Goal: Task Accomplishment & Management: Manage account settings

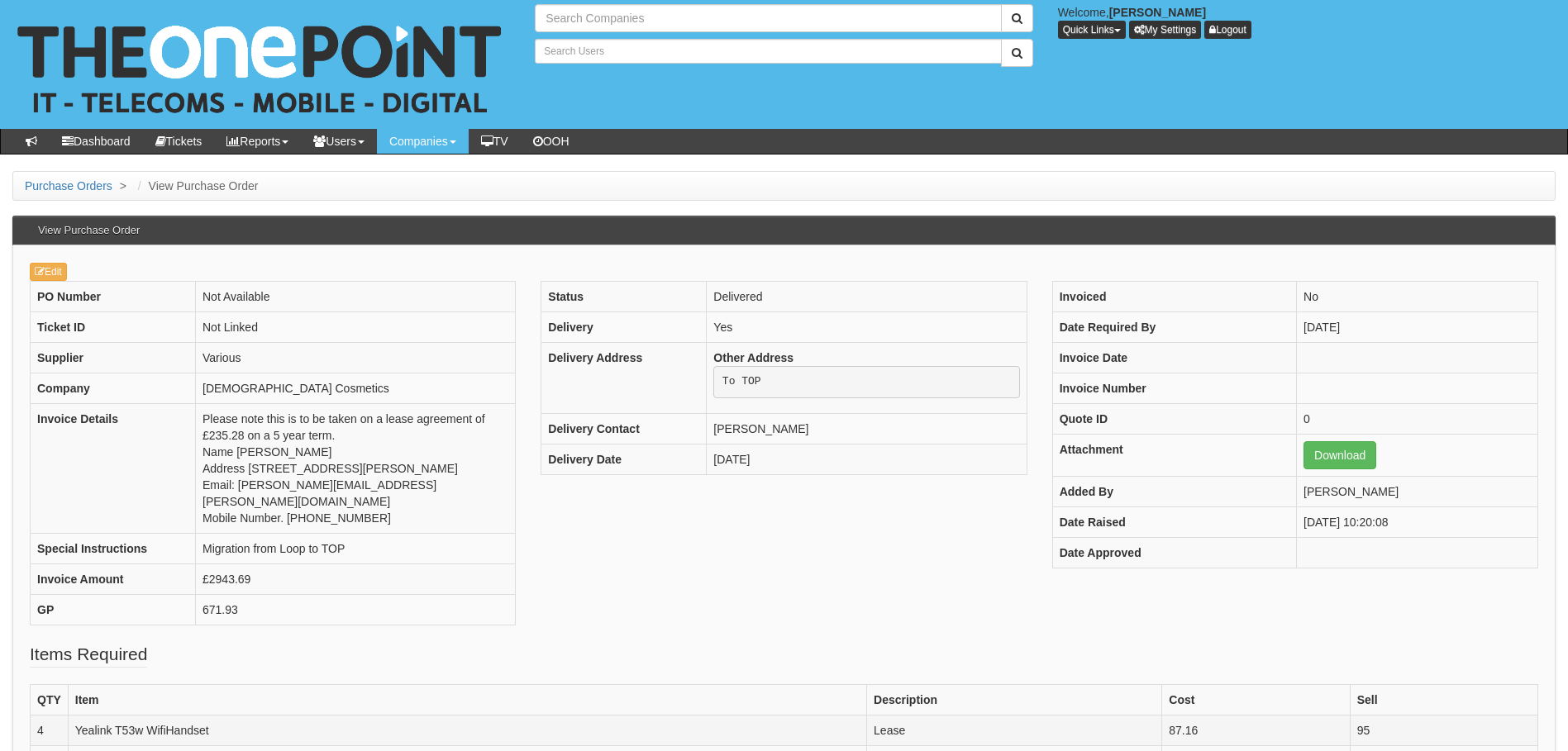
type input "Search Companies"
type input "Search Users"
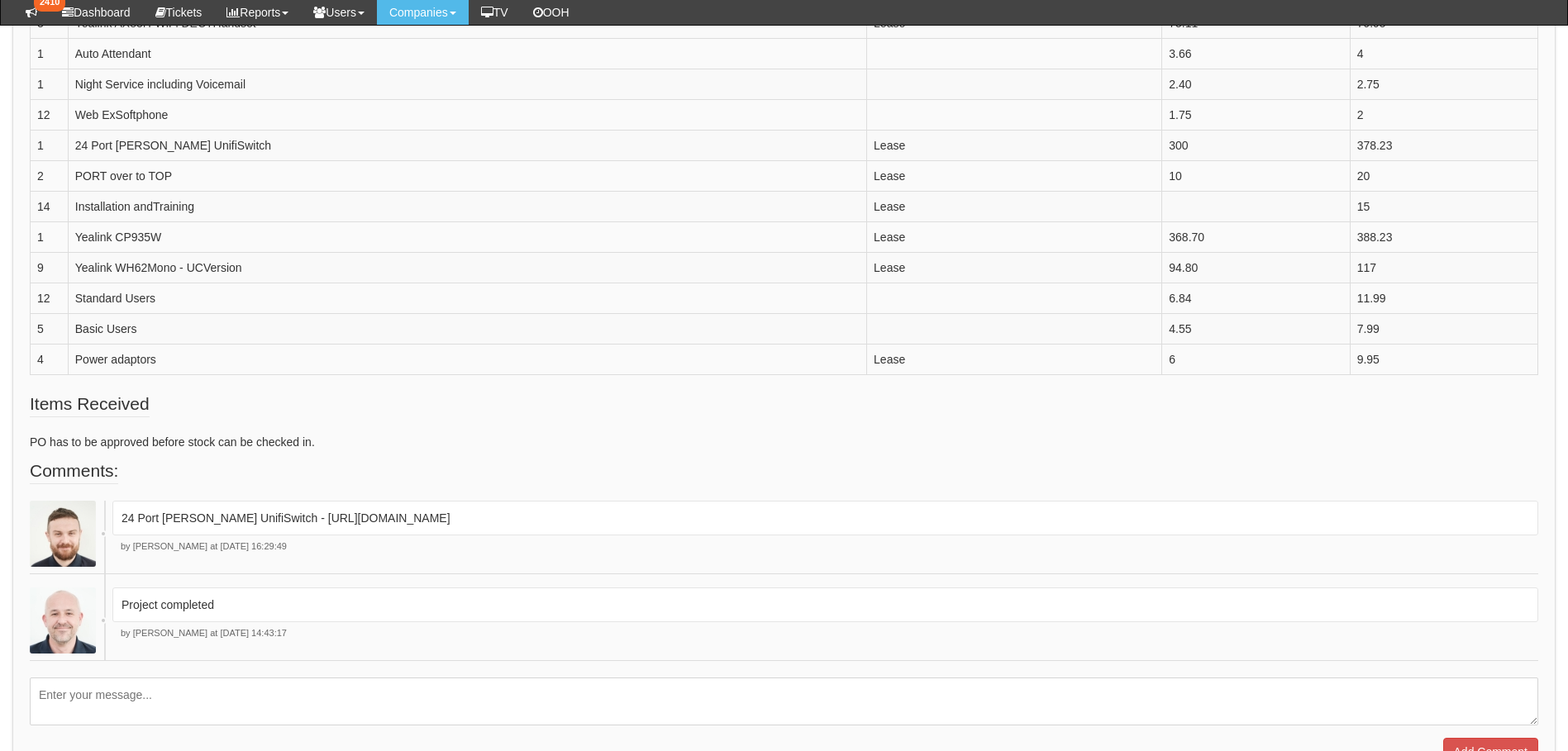
scroll to position [794, 0]
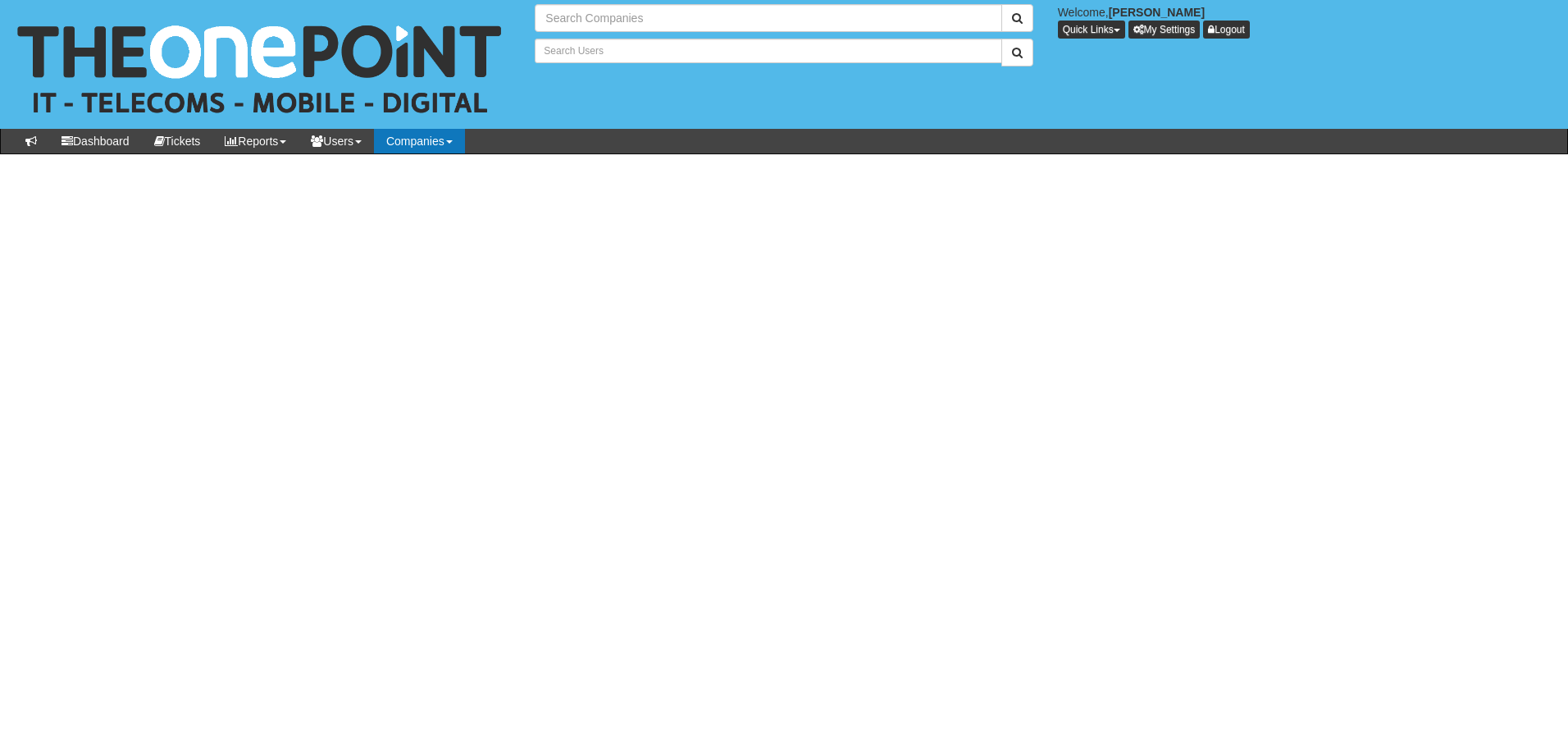
click at [427, 139] on link "Companies" at bounding box center [419, 140] width 91 height 24
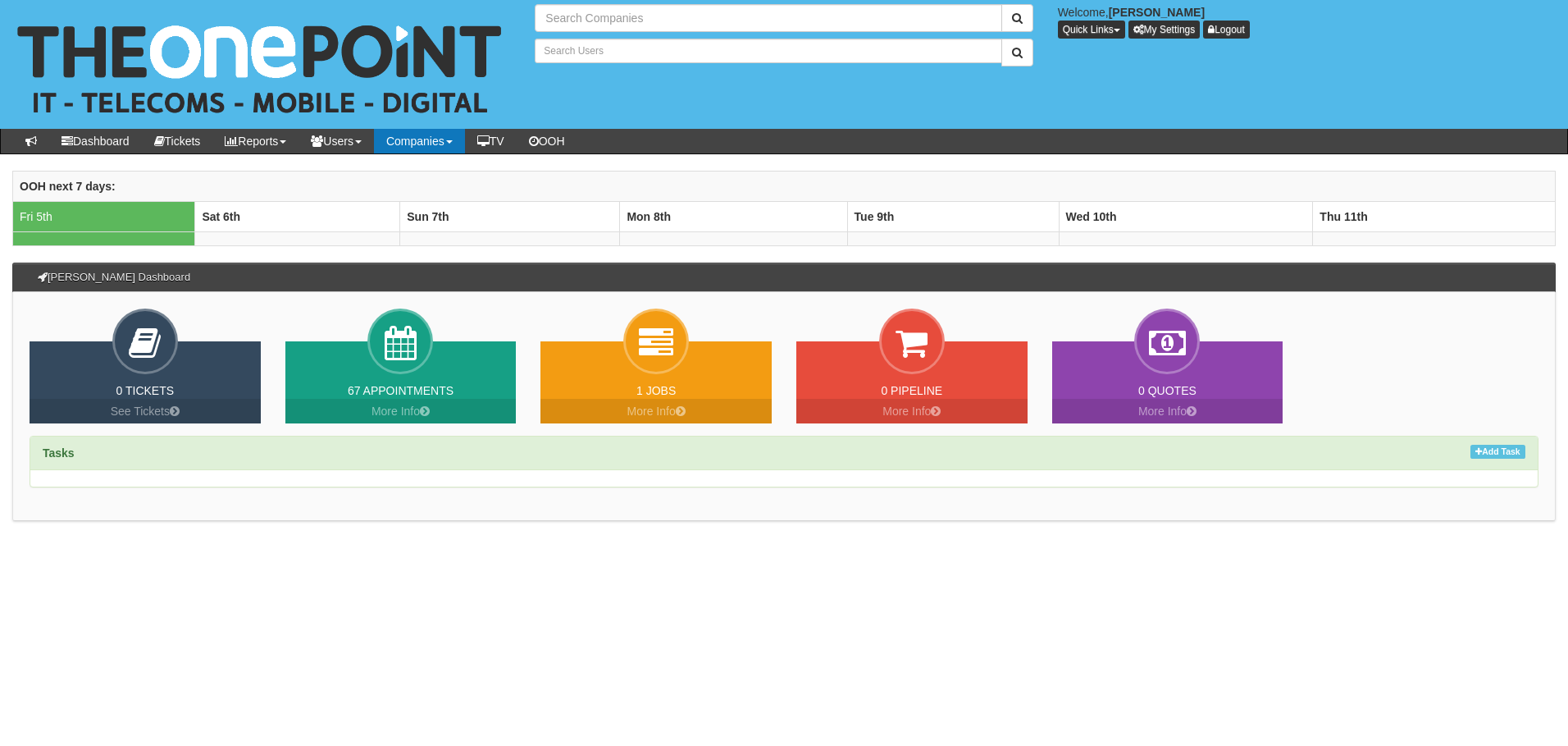
click at [432, 143] on link "Companies" at bounding box center [419, 140] width 91 height 24
click at [461, 142] on link "Companies" at bounding box center [419, 140] width 91 height 24
click at [462, 140] on link "Companies" at bounding box center [419, 140] width 91 height 24
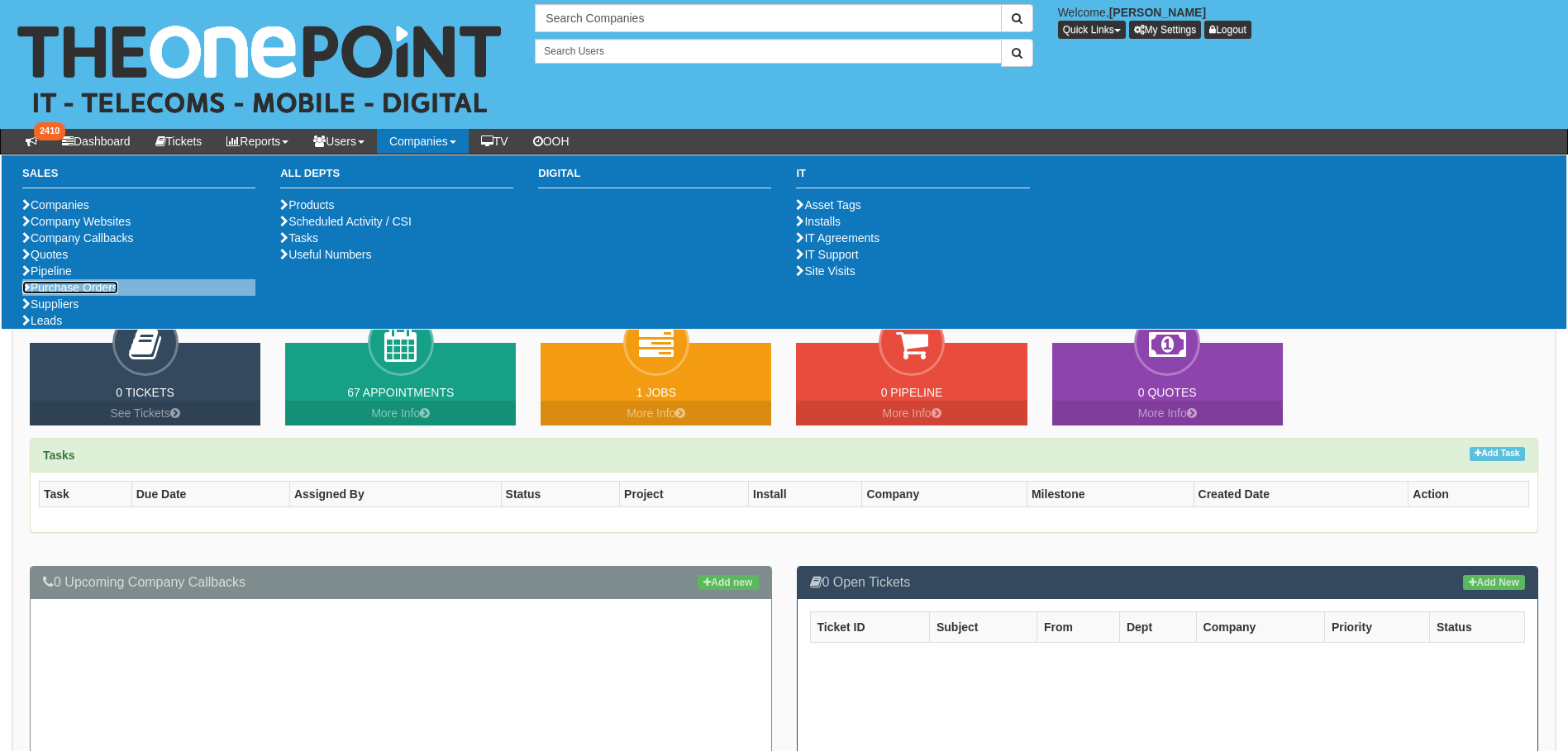
click at [45, 294] on link "Purchase Orders" at bounding box center [69, 287] width 96 height 14
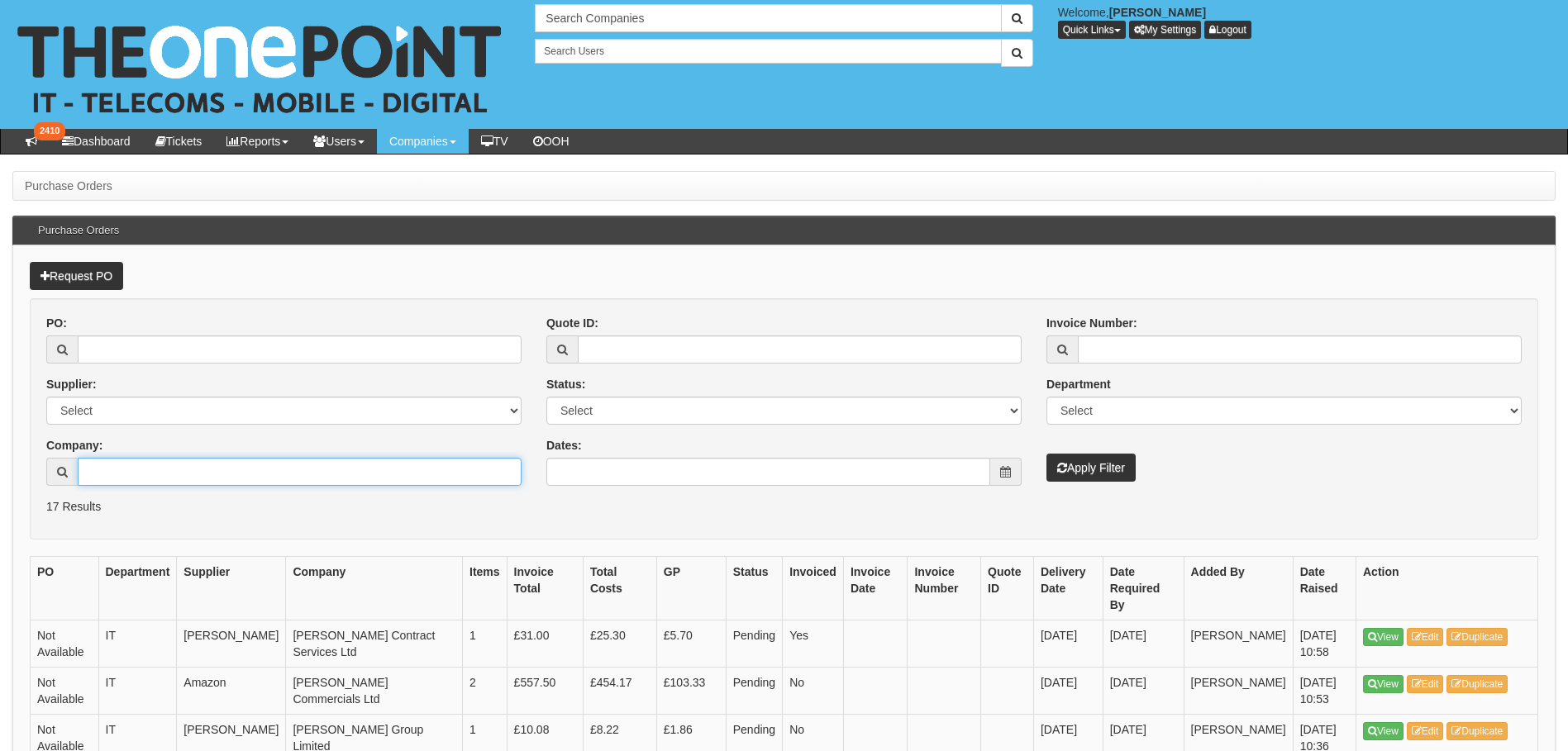
click at [224, 478] on input "Company:" at bounding box center [299, 471] width 444 height 28
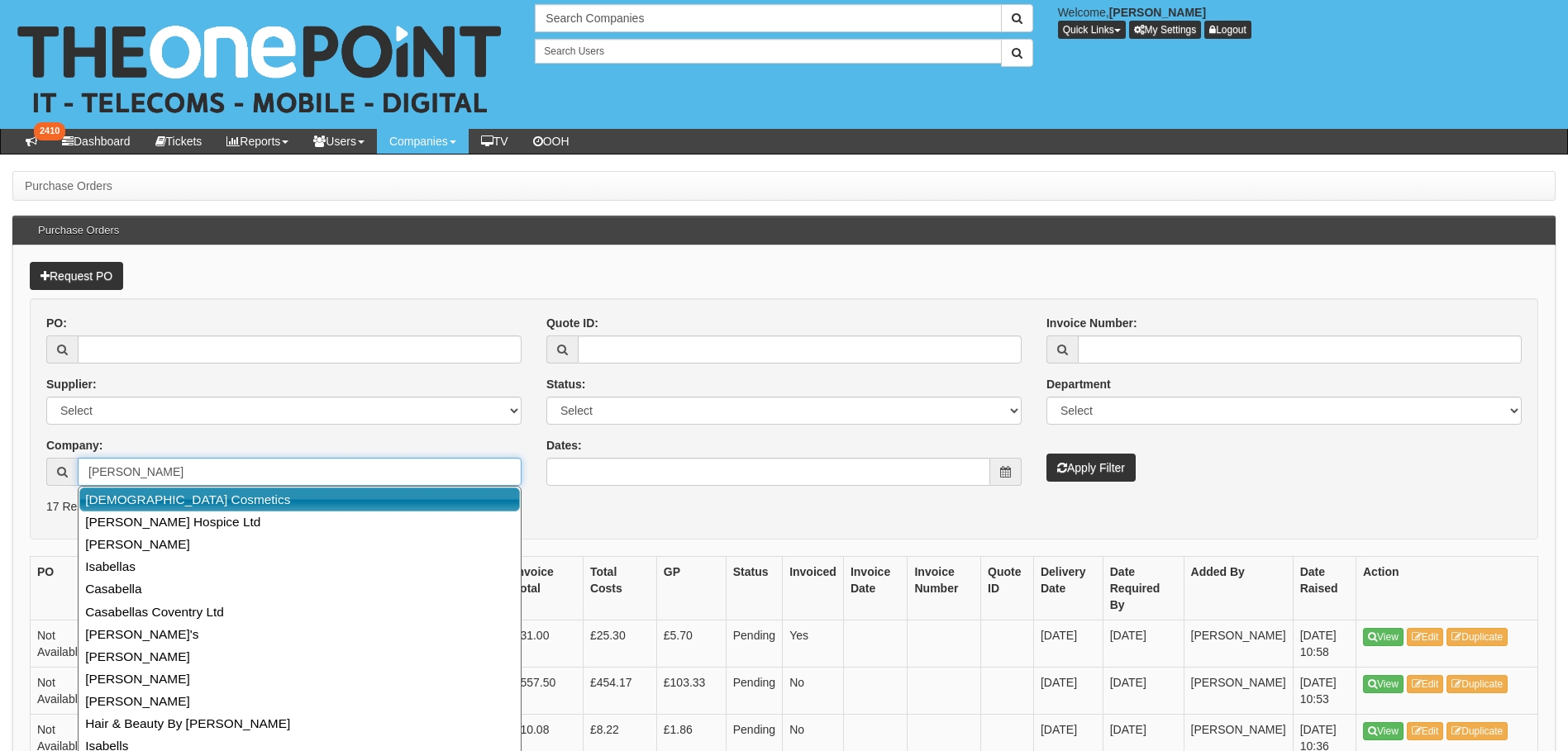
click at [187, 504] on link "Sabel Cosmetics" at bounding box center [299, 499] width 440 height 24
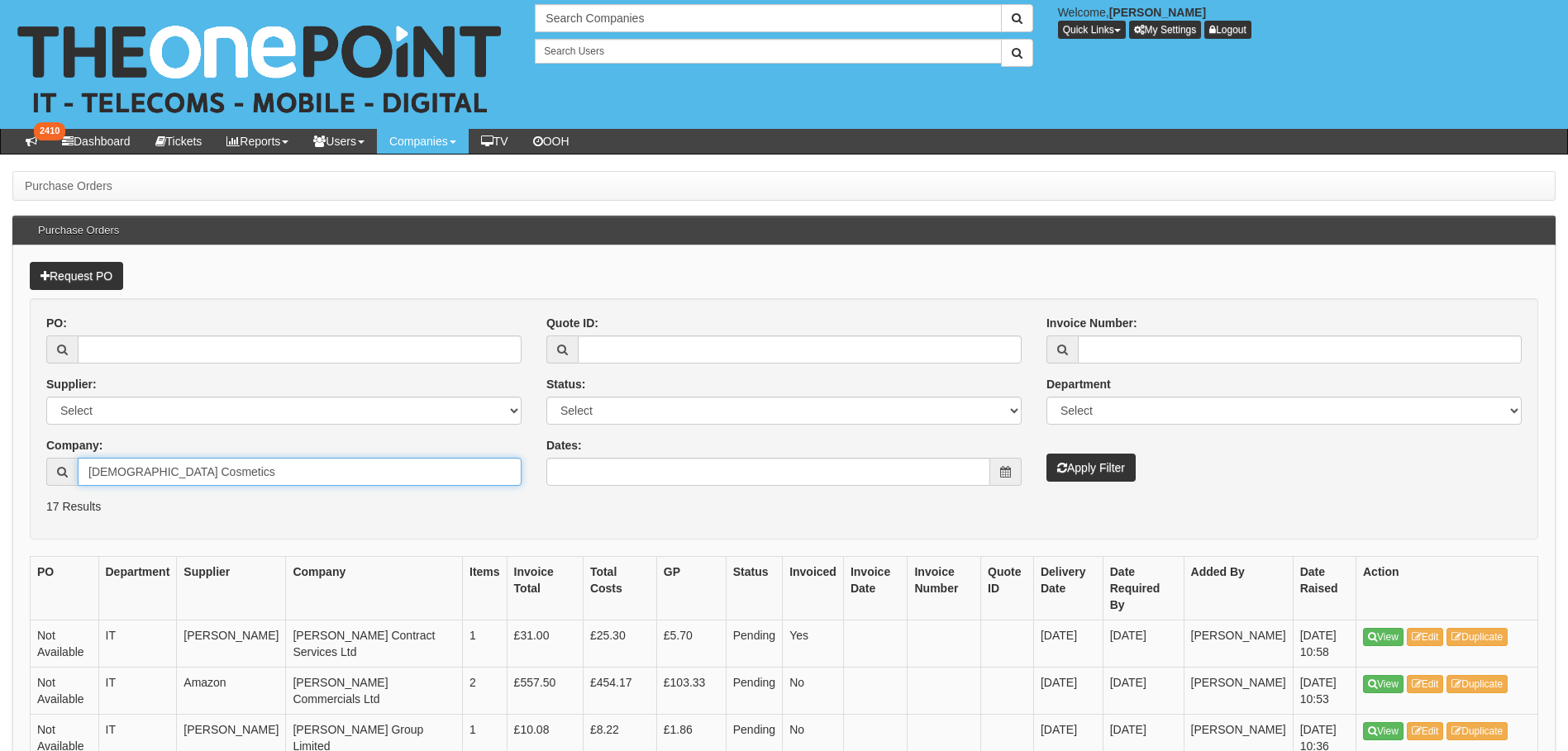
type input "Sabel Cosmetics"
click at [1083, 471] on button "Apply Filter" at bounding box center [1091, 468] width 89 height 28
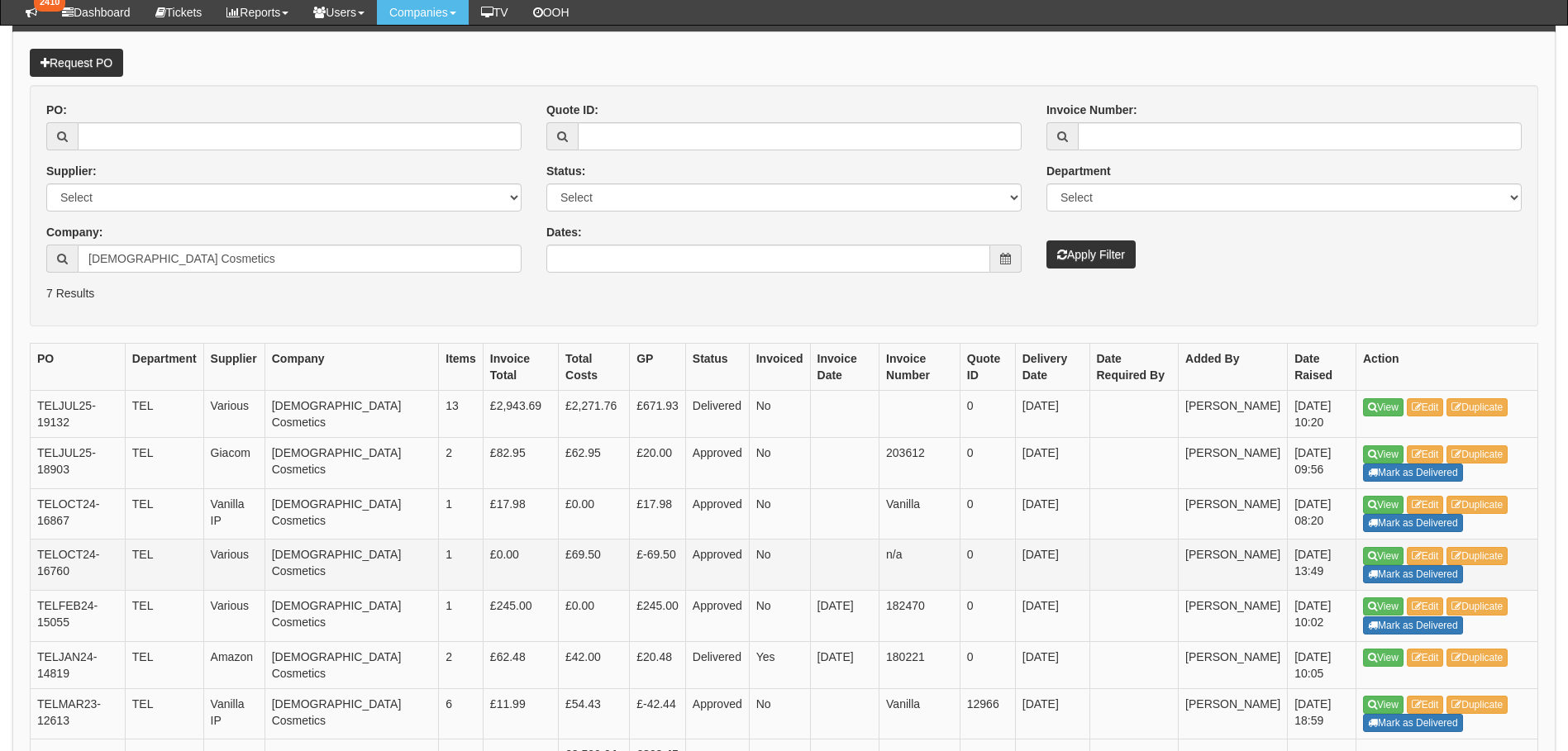
scroll to position [248, 0]
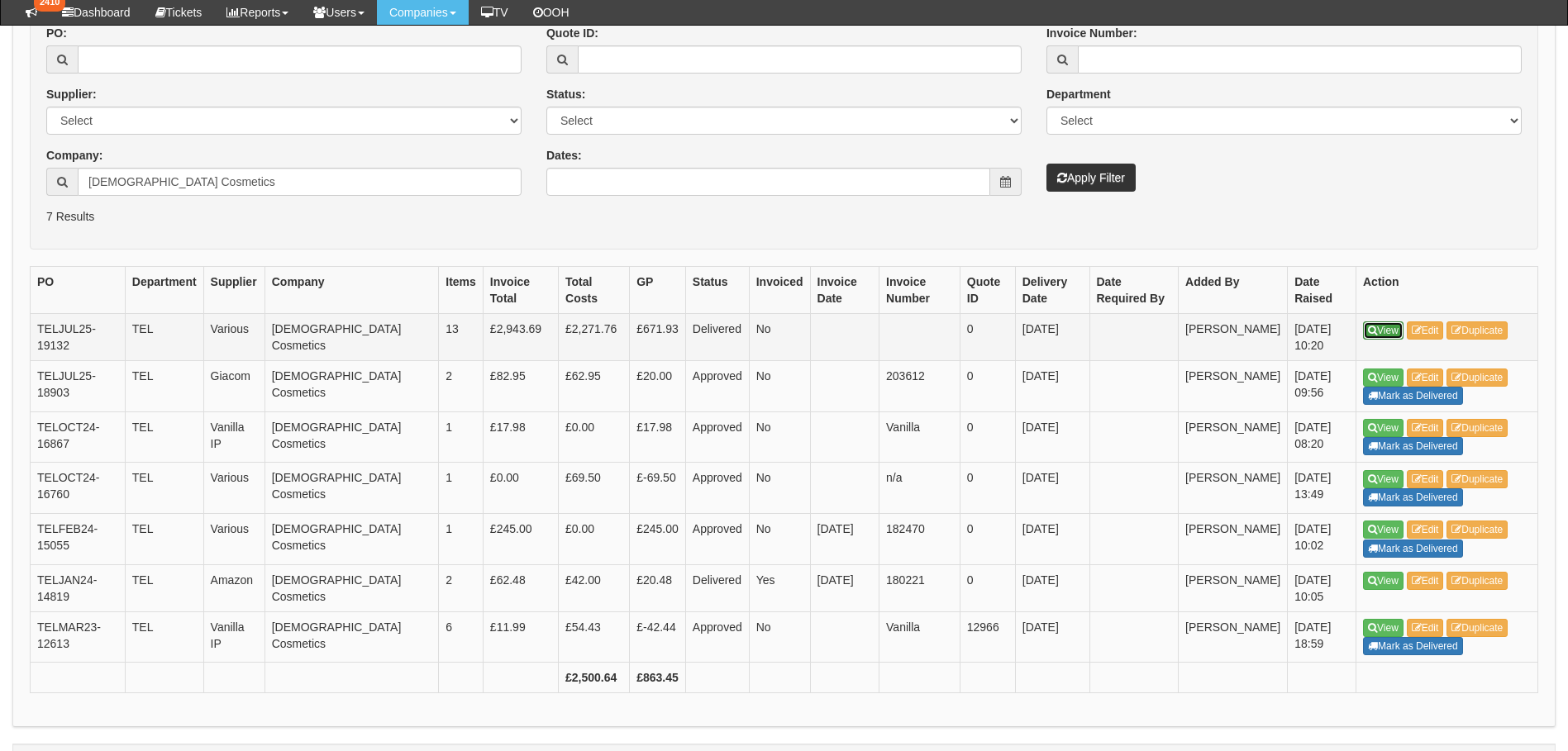
click at [1395, 328] on link "View" at bounding box center [1383, 331] width 40 height 18
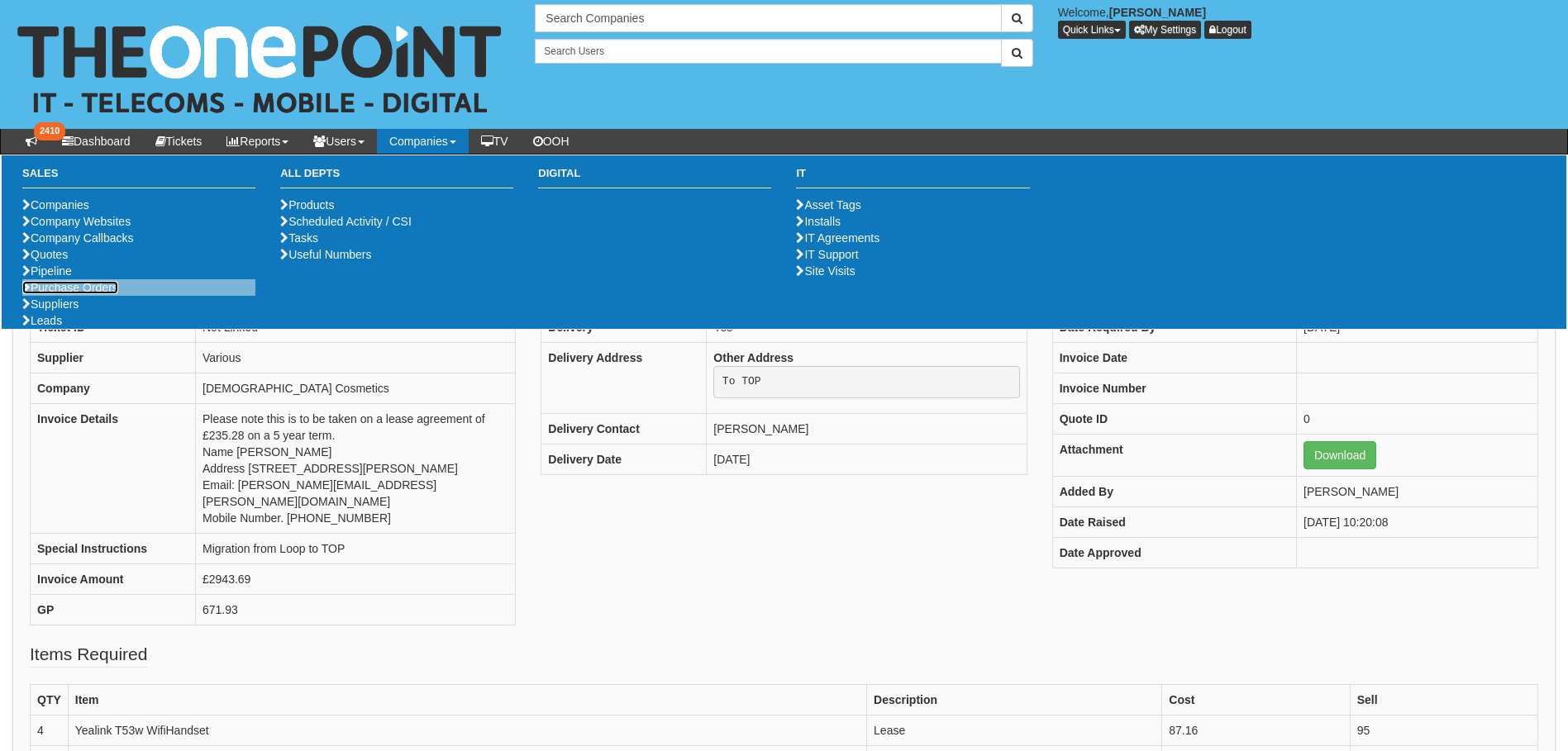
click at [49, 294] on link "Purchase Orders" at bounding box center [69, 287] width 96 height 14
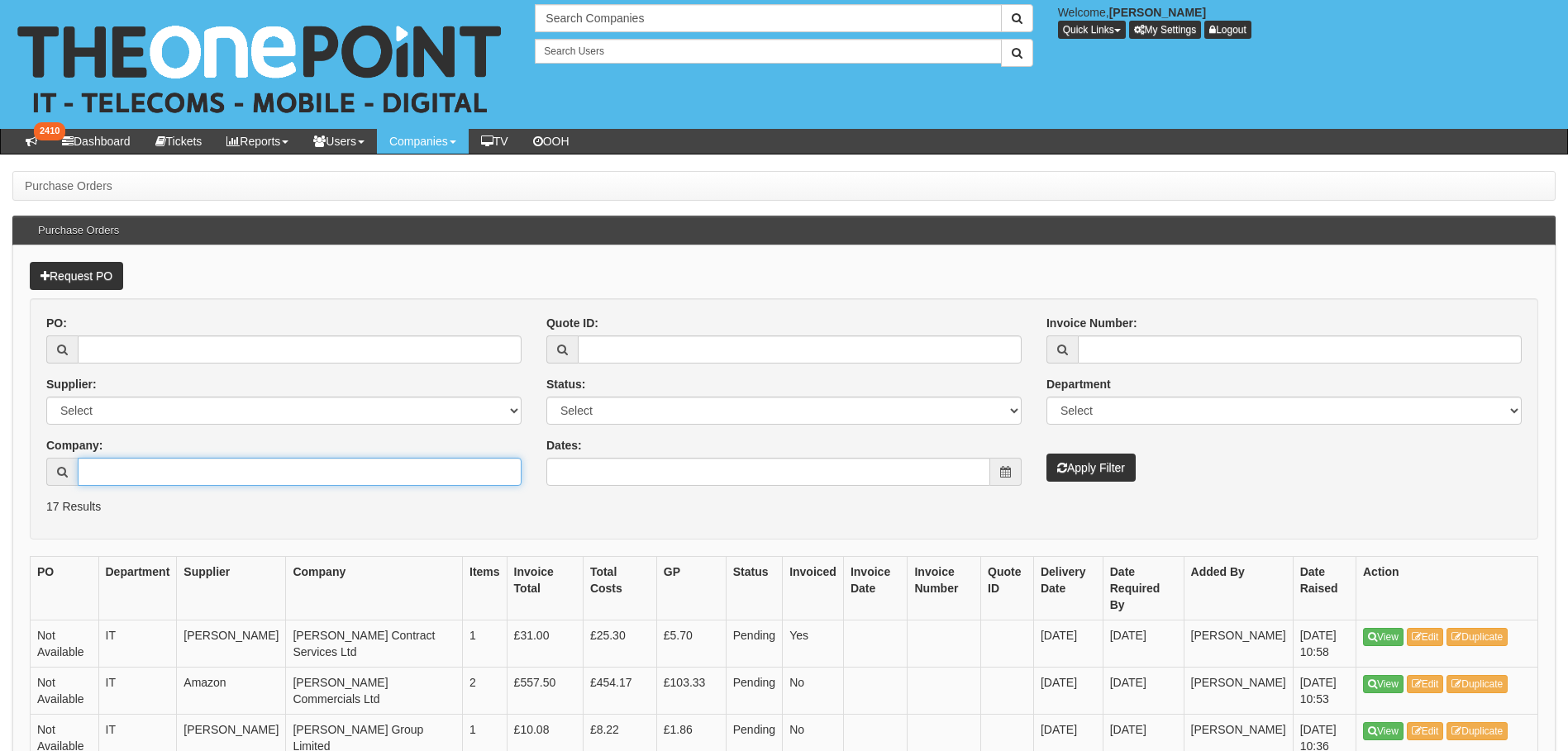
click at [133, 481] on input "Company:" at bounding box center [299, 471] width 444 height 28
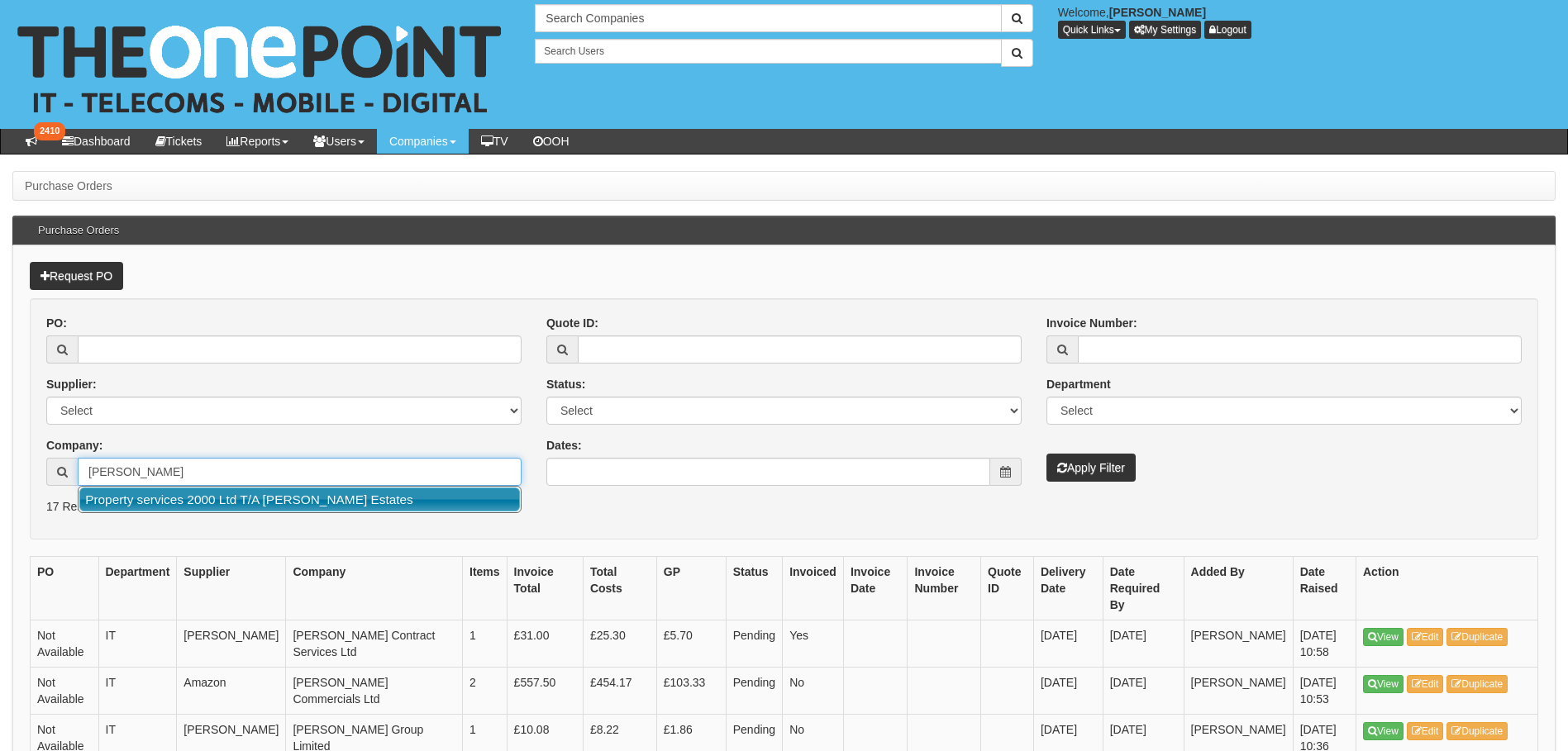
click at [320, 499] on link "Property services 2000 Ltd T/A [PERSON_NAME] Estates" at bounding box center [299, 499] width 440 height 24
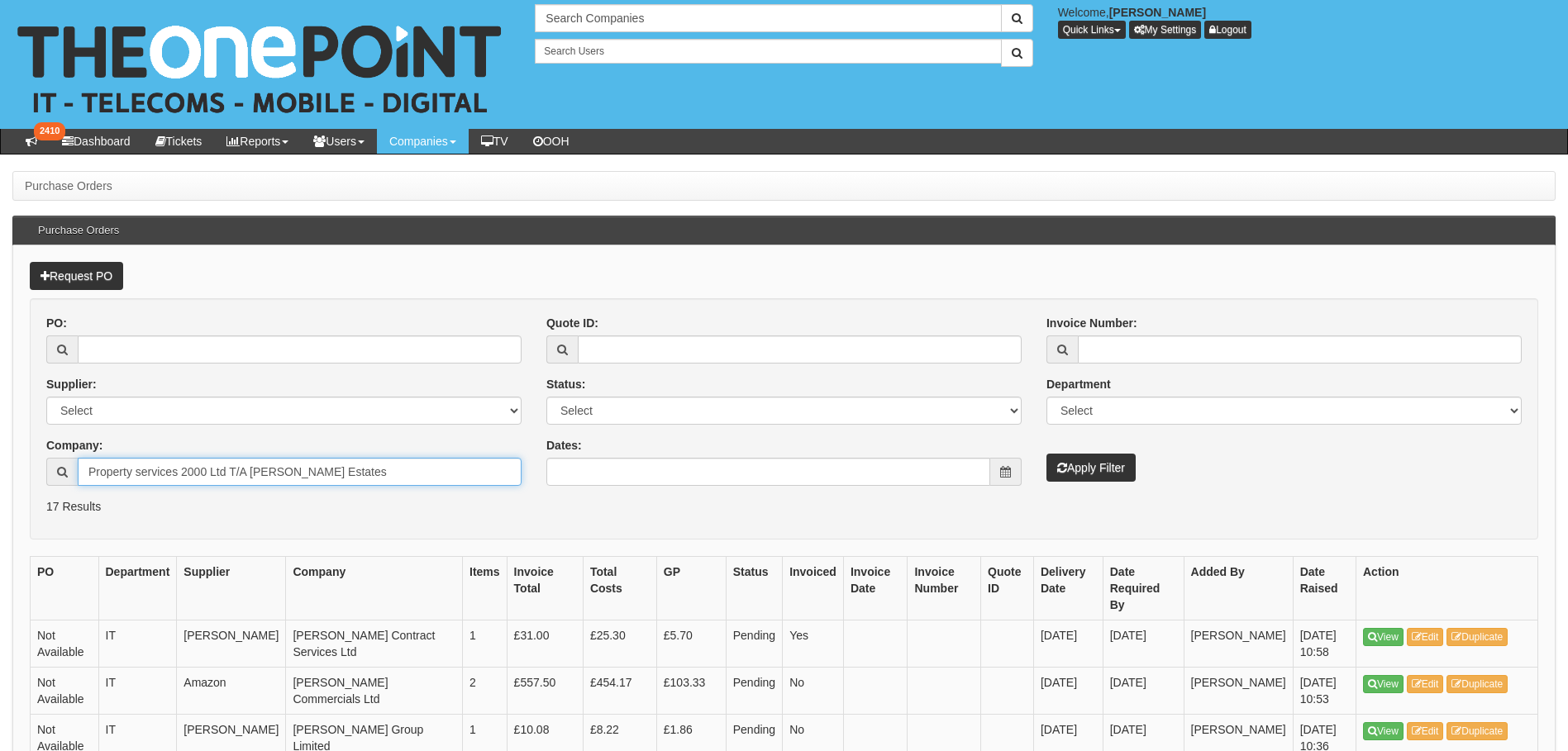
type input "Property services 2000 Ltd T/A [PERSON_NAME] Estates"
click at [1070, 468] on button "Apply Filter" at bounding box center [1091, 468] width 89 height 28
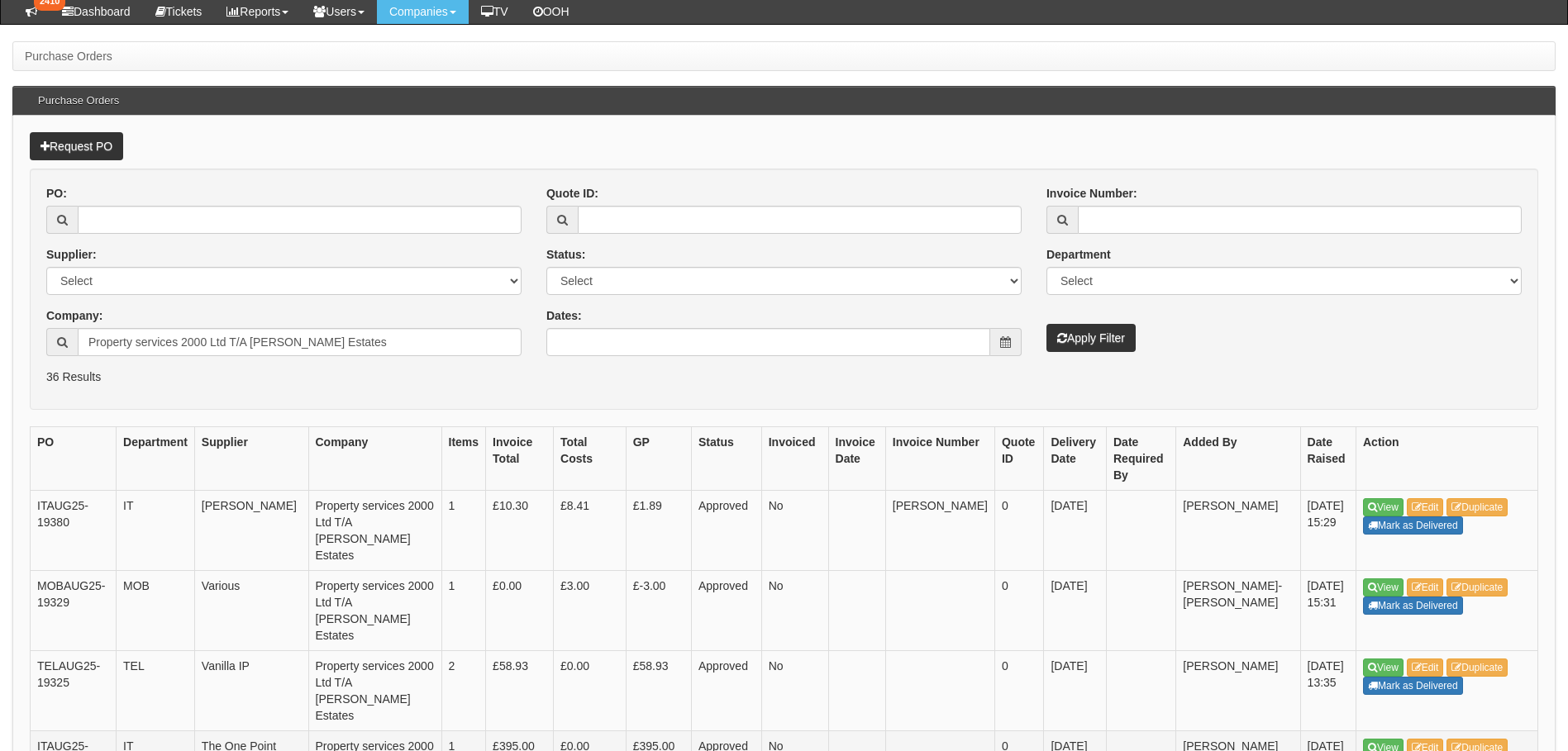
scroll to position [165, 0]
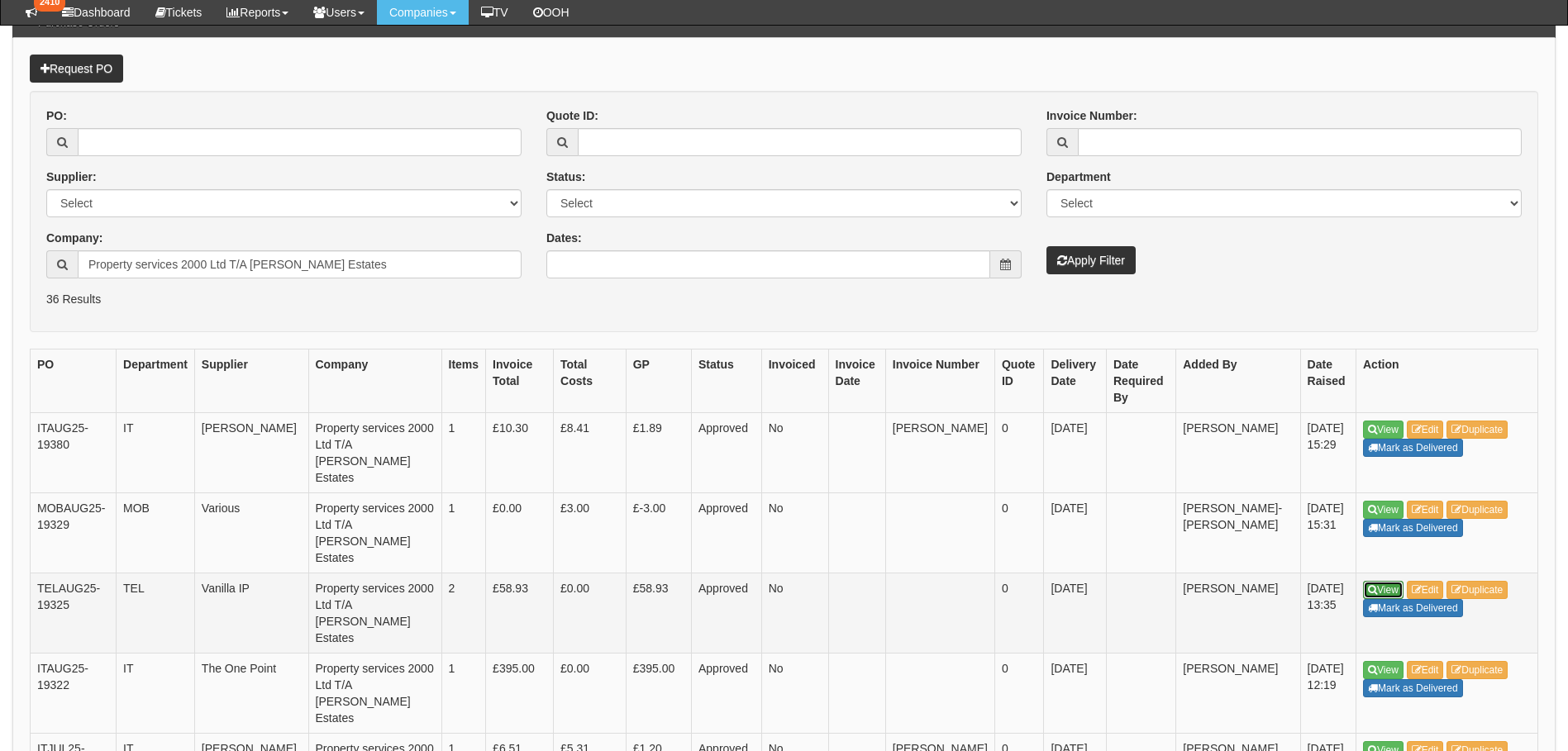
click at [1379, 581] on link "View" at bounding box center [1383, 590] width 40 height 18
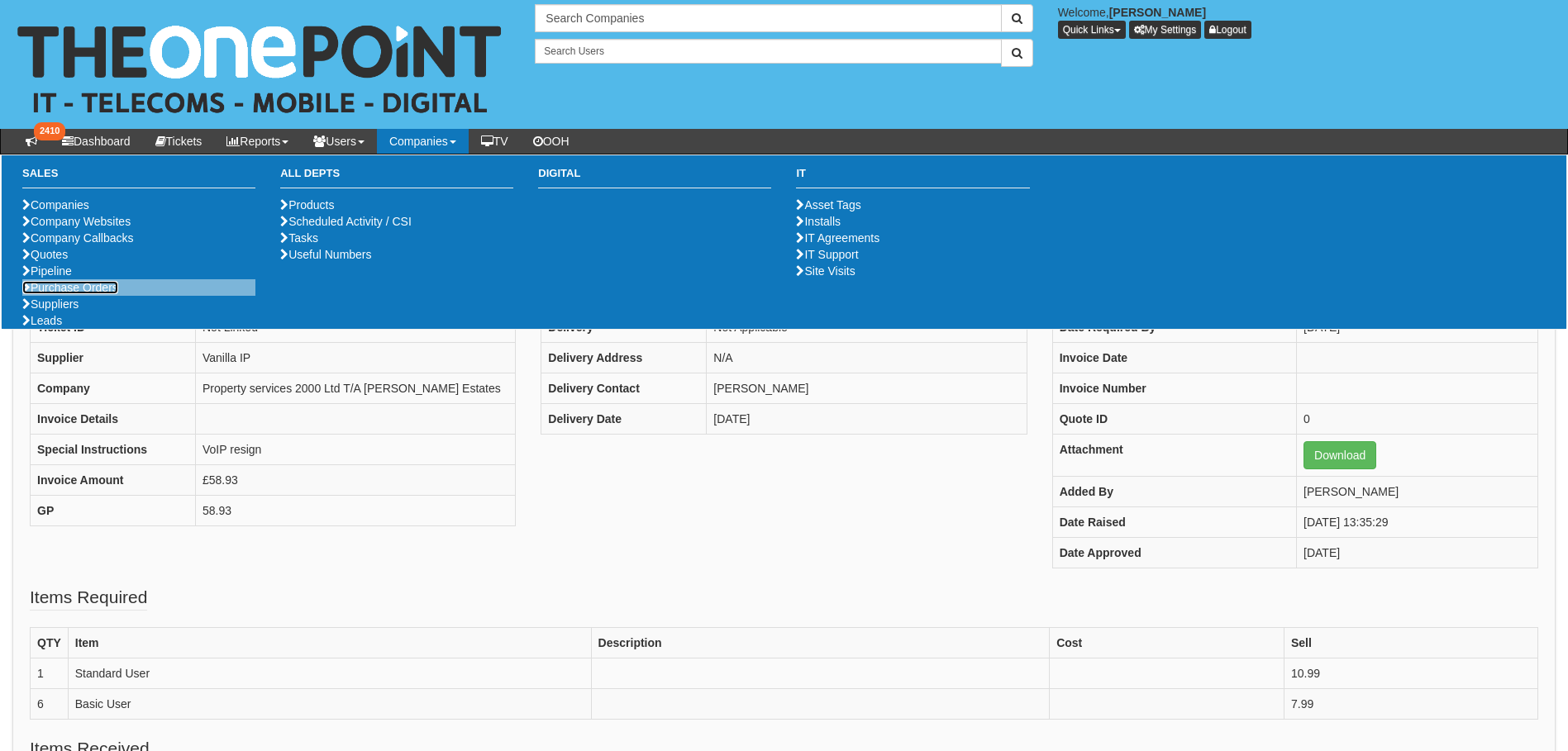
click at [88, 294] on link "Purchase Orders" at bounding box center [69, 287] width 96 height 14
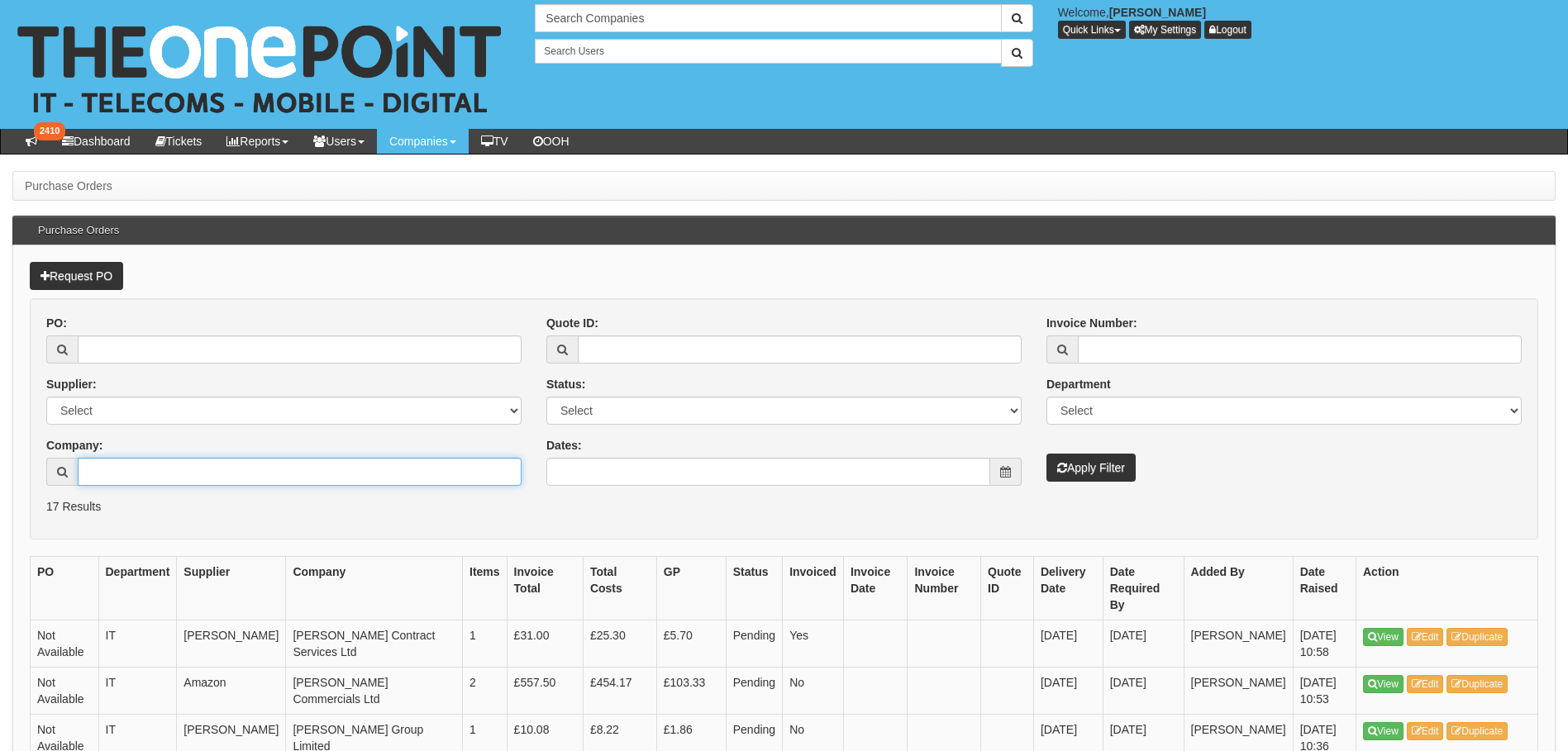
click at [139, 472] on input "Company:" at bounding box center [299, 471] width 444 height 28
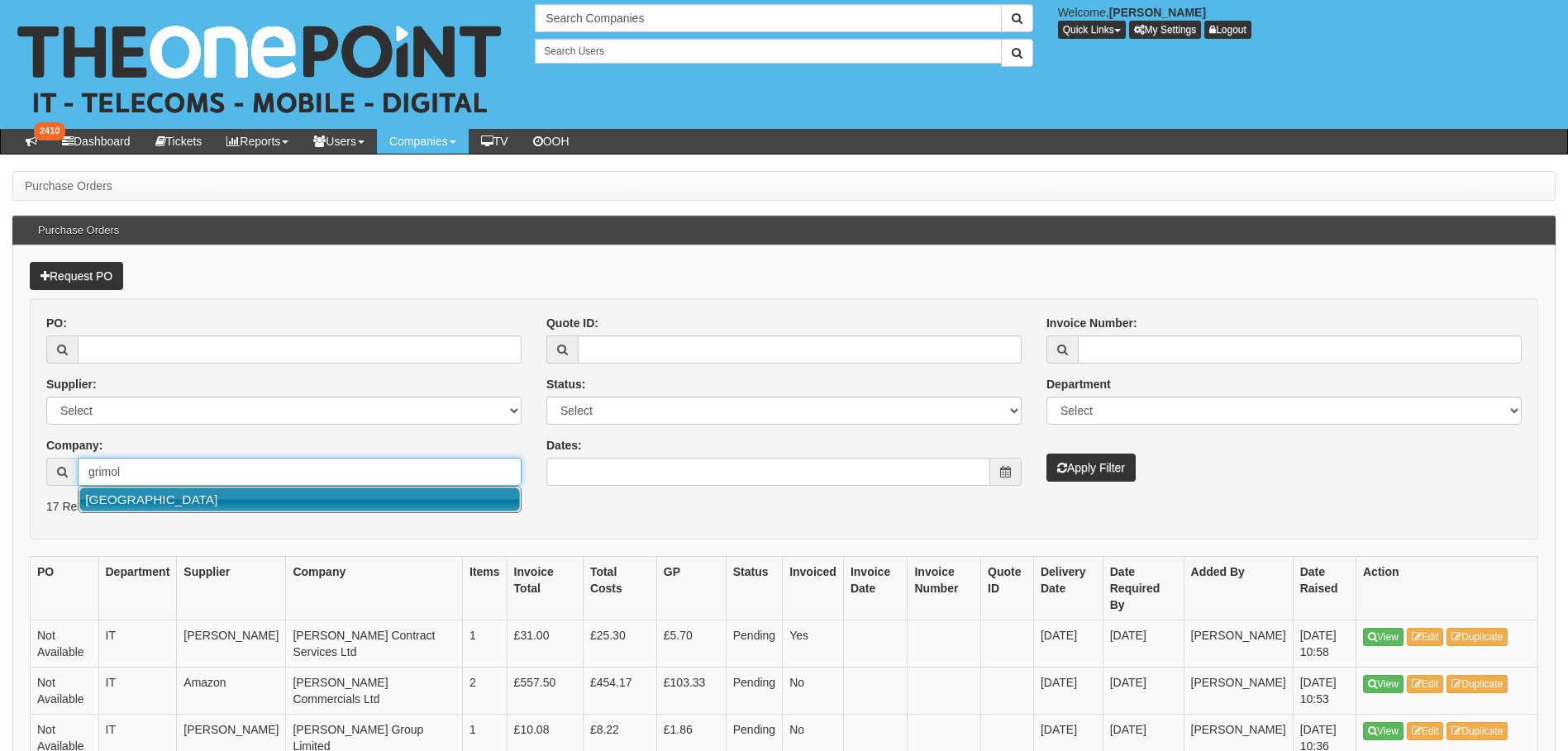
click at [181, 499] on link "[GEOGRAPHIC_DATA]" at bounding box center [299, 499] width 440 height 24
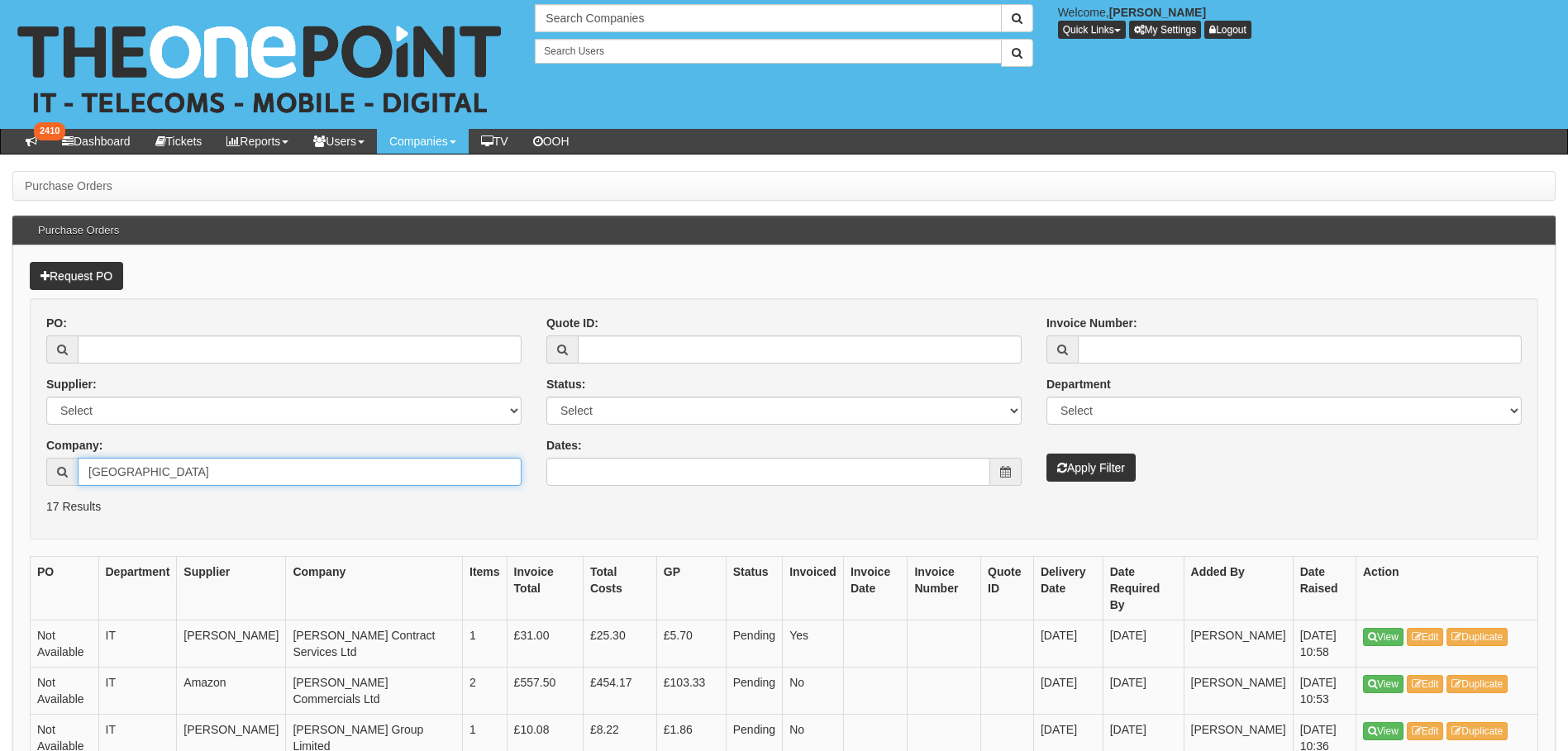
type input "[GEOGRAPHIC_DATA]"
click at [1117, 465] on button "Apply Filter" at bounding box center [1091, 468] width 89 height 28
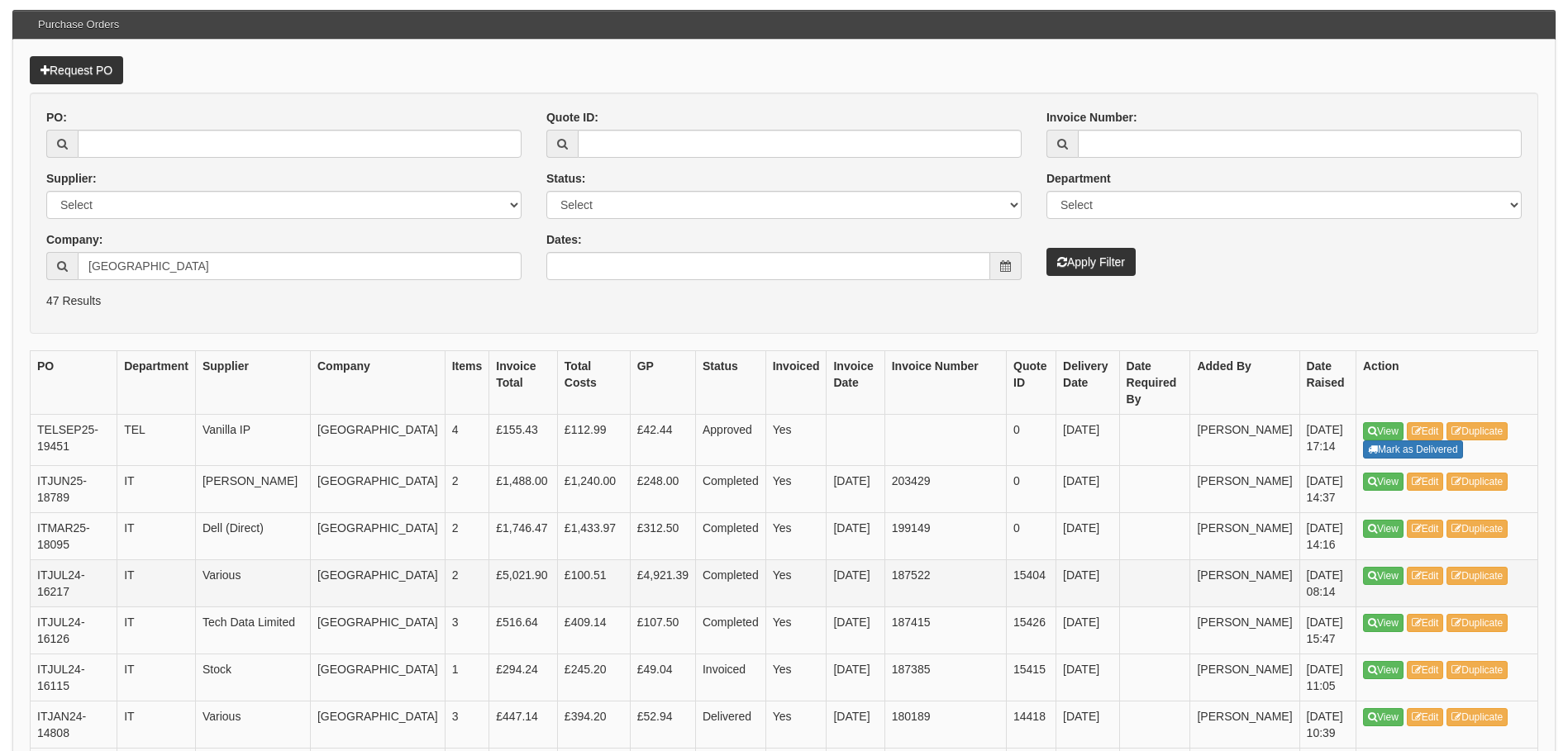
scroll to position [248, 0]
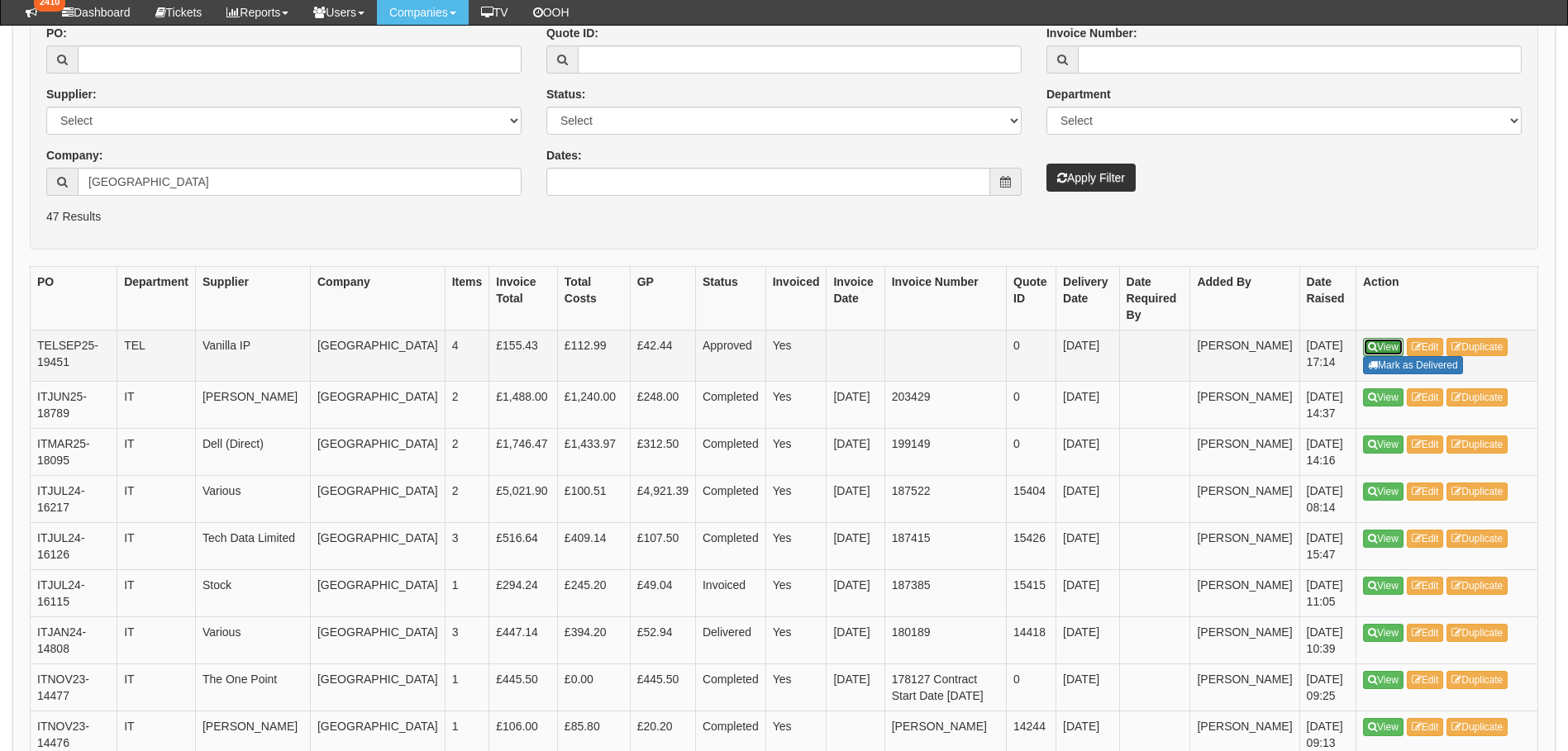
click at [1397, 347] on link "View" at bounding box center [1383, 347] width 40 height 18
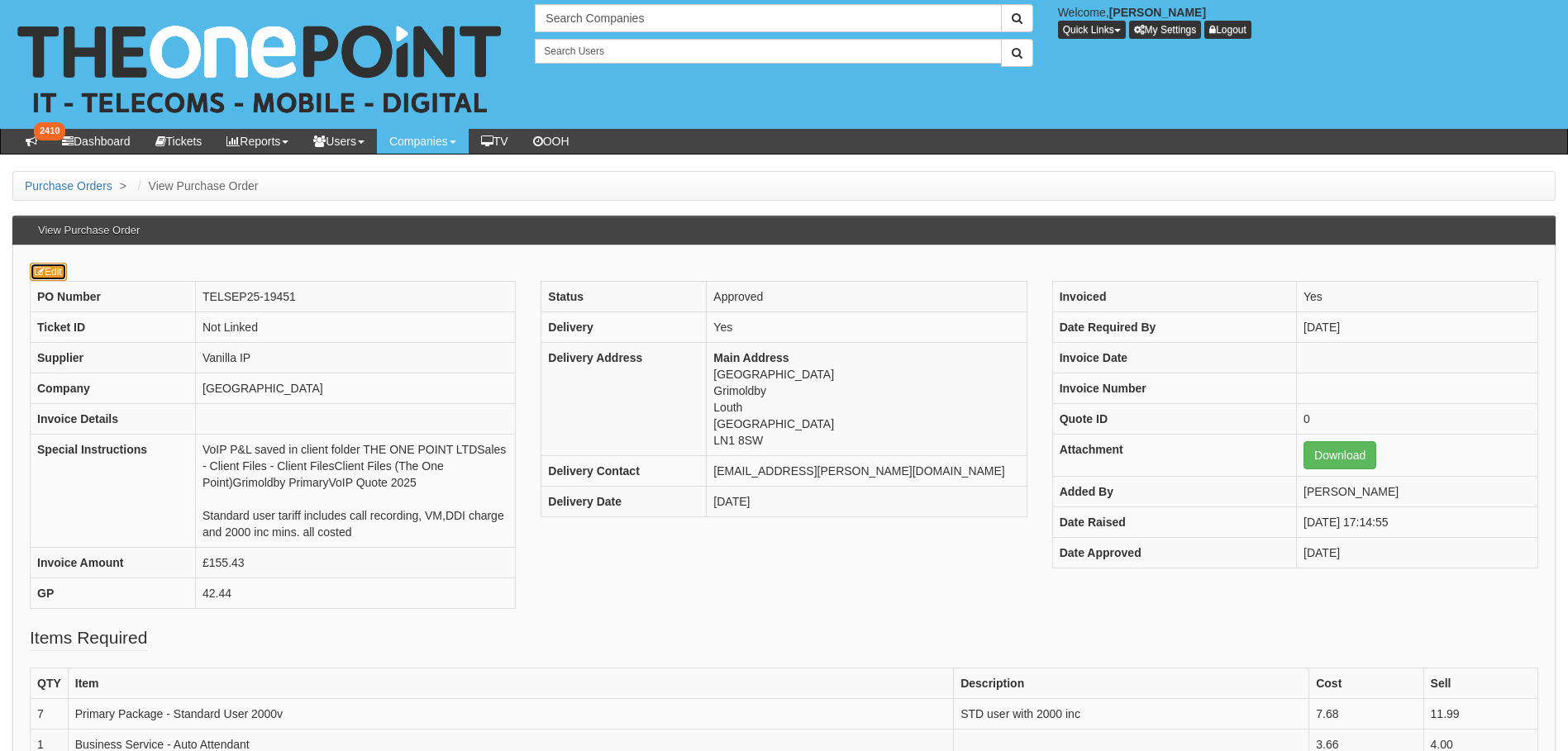
click at [42, 275] on icon at bounding box center [39, 272] width 10 height 10
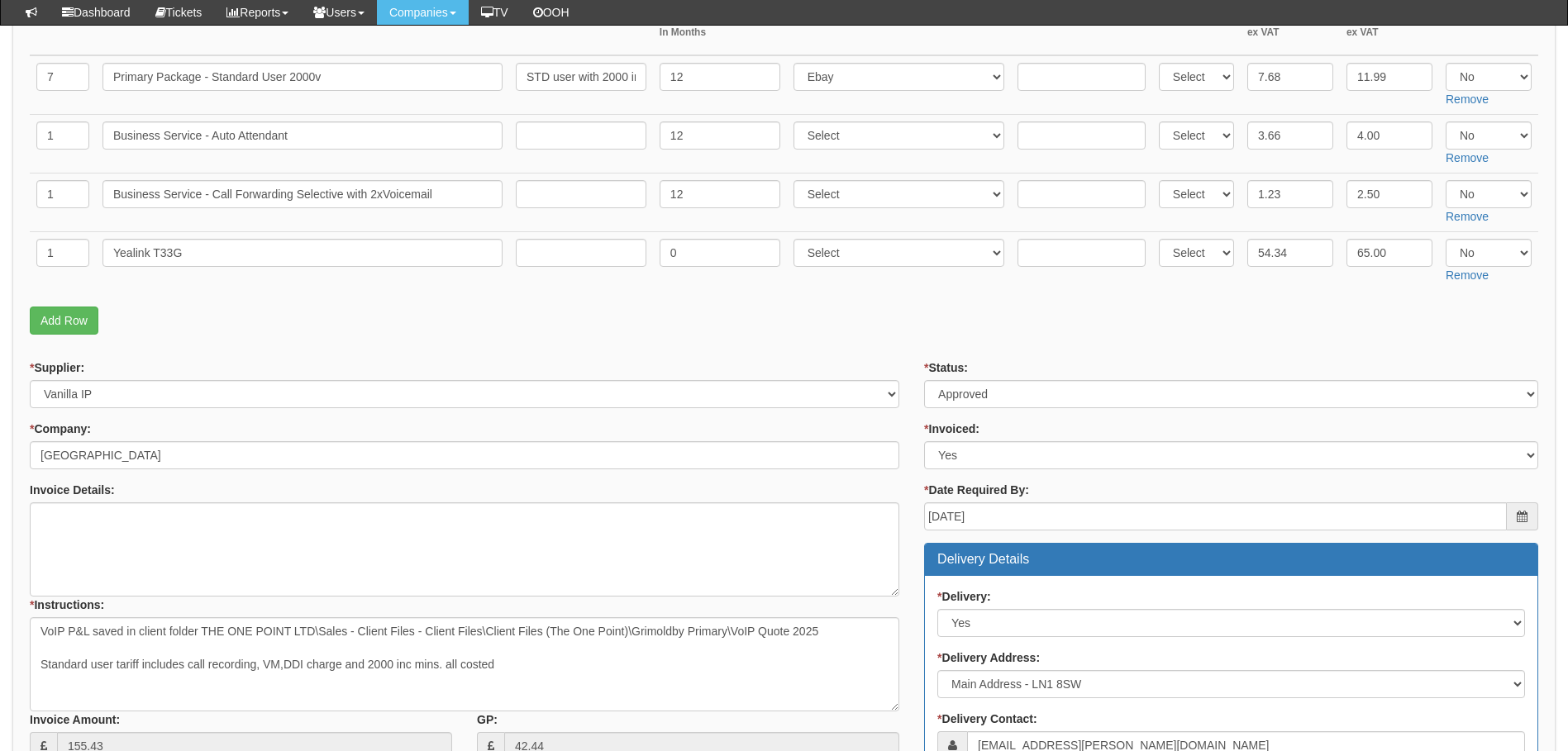
scroll to position [331, 0]
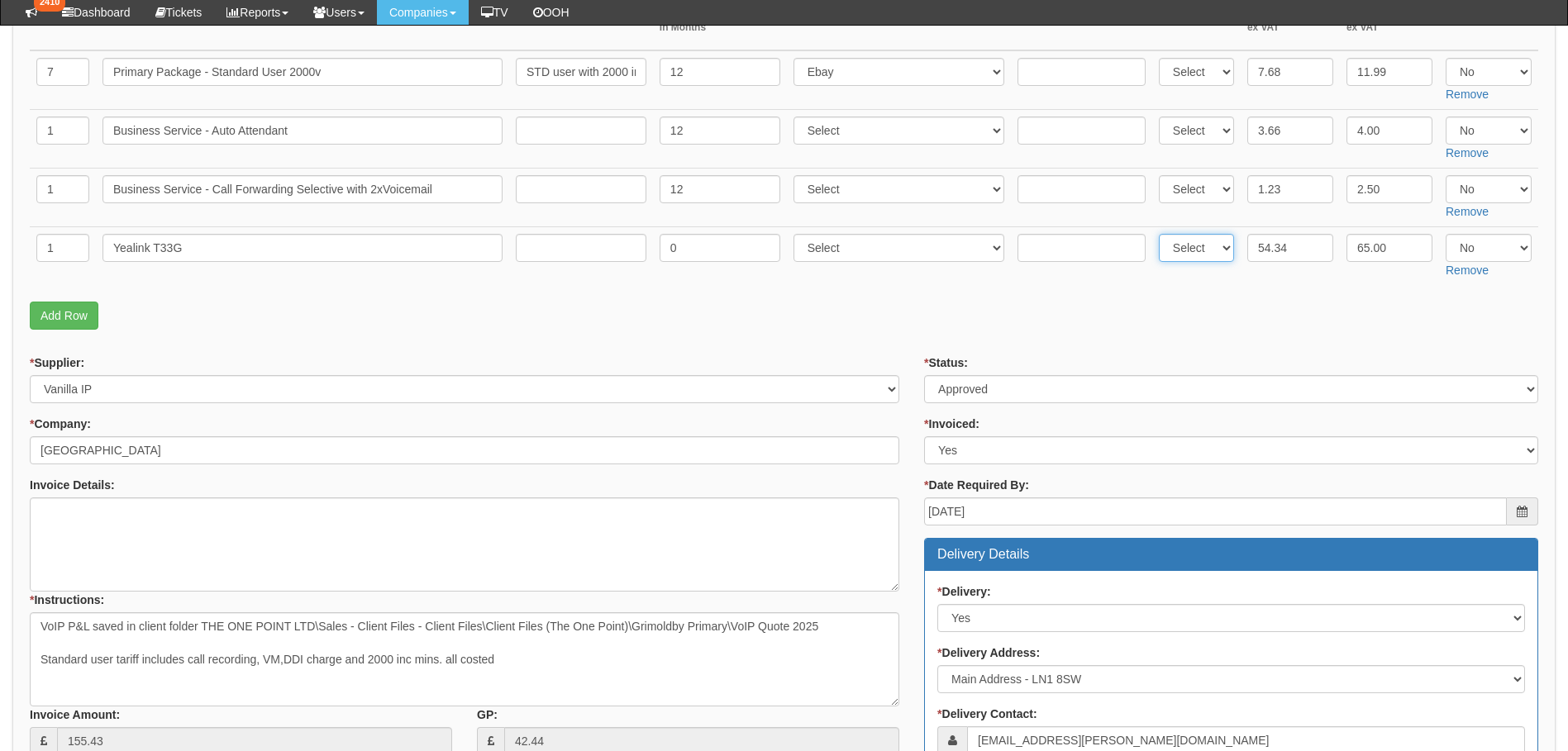
click at [1222, 251] on select "Select Back Order Delivered N/A Ordered Pending" at bounding box center [1196, 248] width 75 height 28
select select "1"
click at [1159, 234] on select "Select Back Order Delivered N/A Ordered Pending" at bounding box center [1196, 248] width 75 height 28
click at [54, 319] on link "Add Row" at bounding box center [64, 315] width 68 height 28
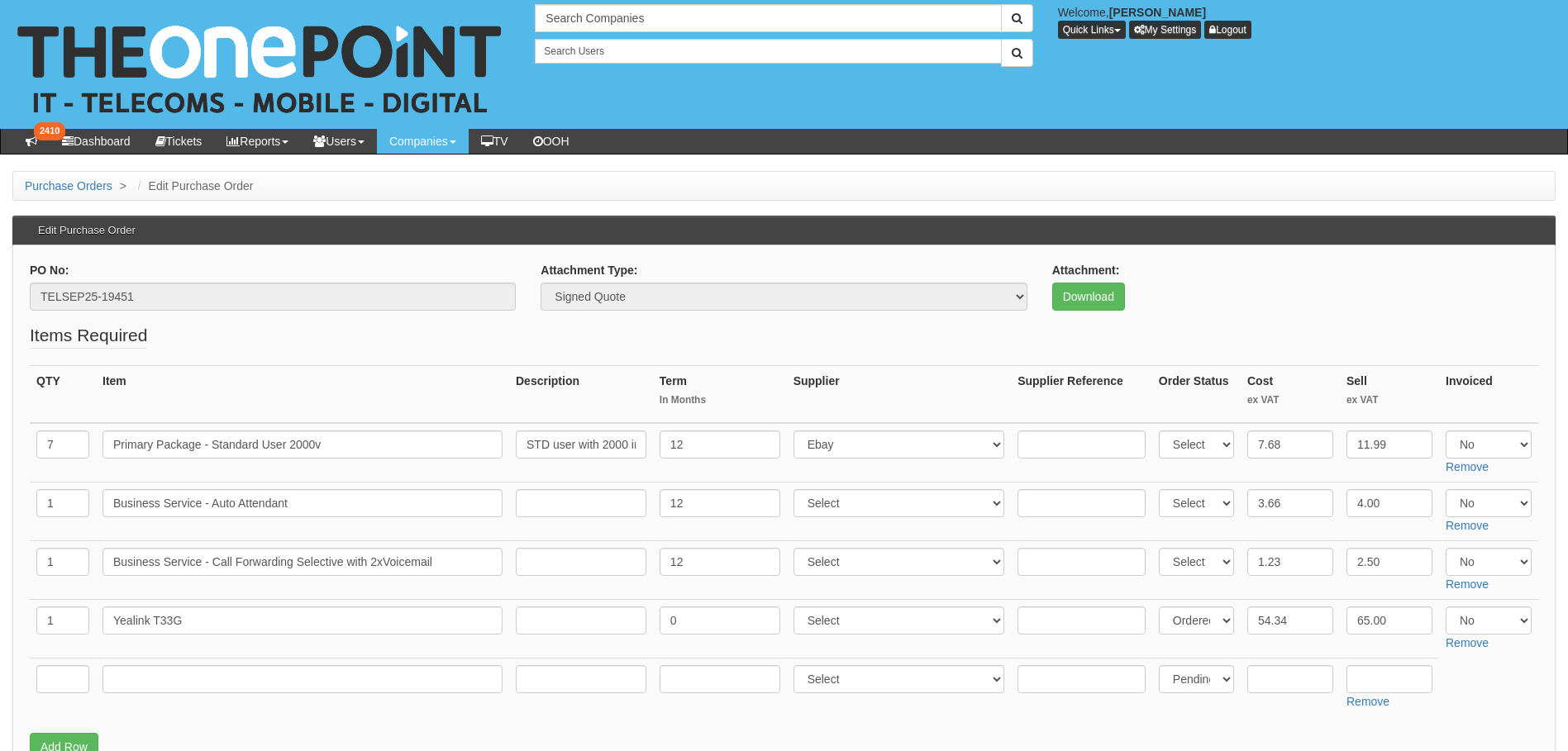
click at [1361, 710] on td "Remove" at bounding box center [1389, 687] width 99 height 58
click at [1375, 703] on link "Remove" at bounding box center [1367, 701] width 43 height 14
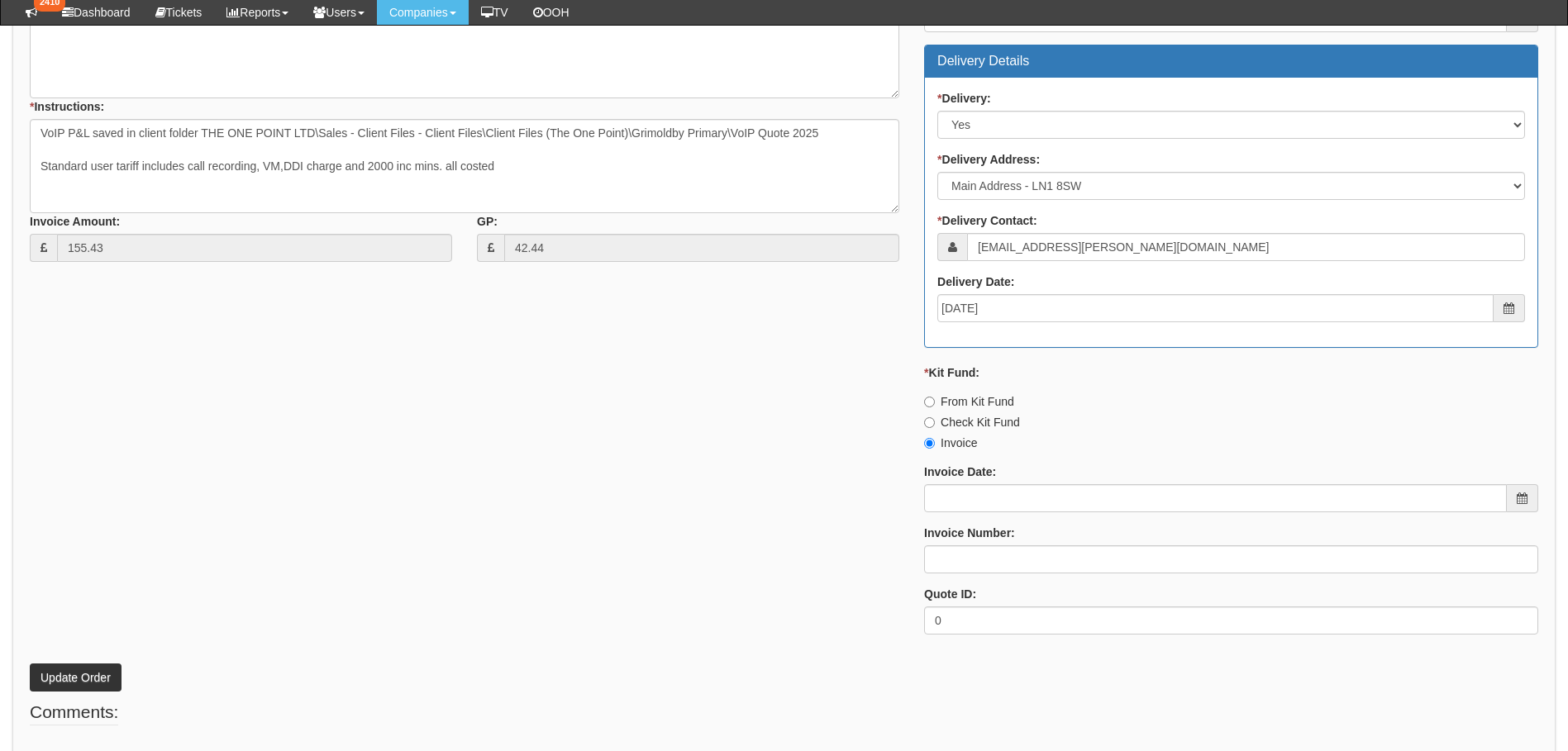
scroll to position [827, 0]
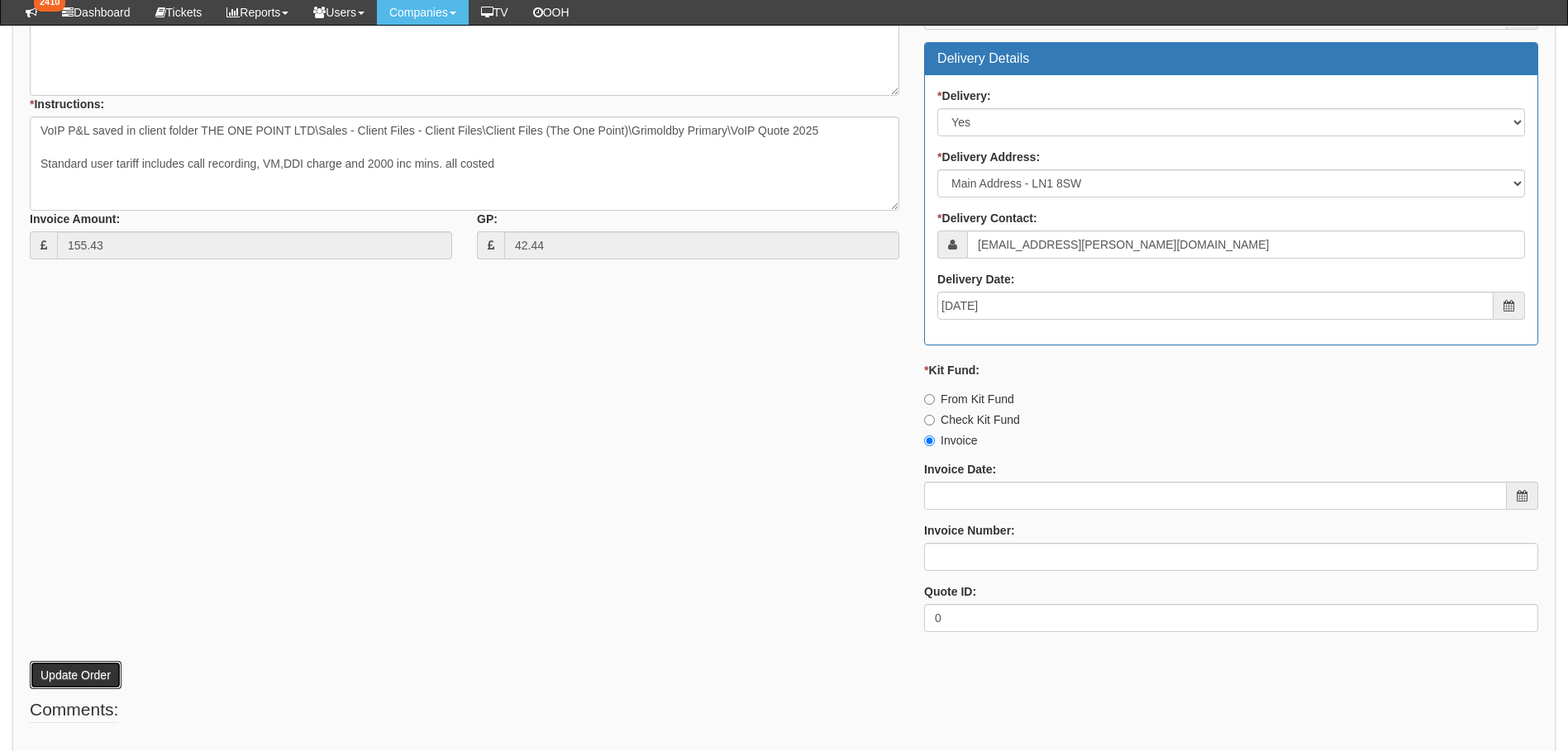
click at [70, 670] on button "Update Order" at bounding box center [76, 674] width 92 height 28
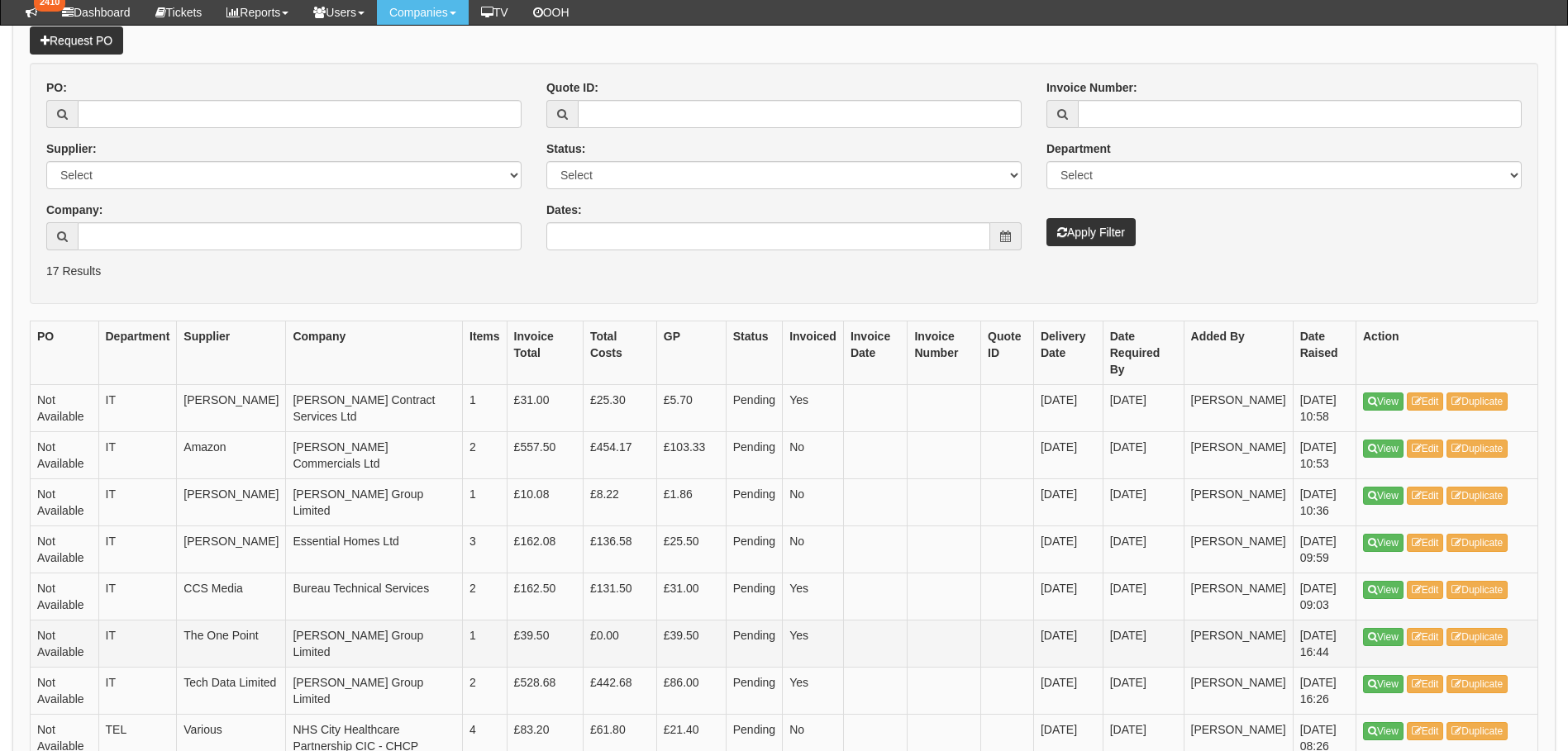
scroll to position [248, 0]
